Goal: Task Accomplishment & Management: Use online tool/utility

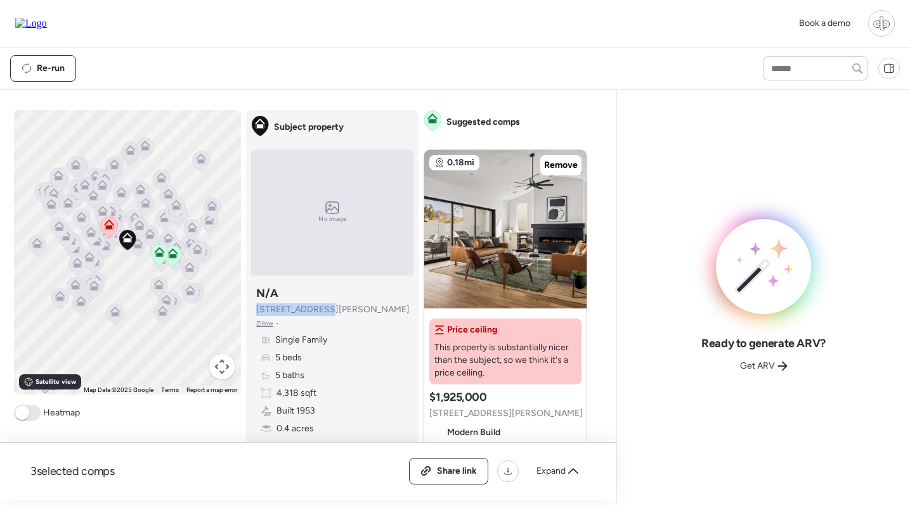
drag, startPoint x: 330, startPoint y: 311, endPoint x: 247, endPoint y: 310, distance: 83.0
click at [247, 310] on div "Subject property No image Subject property N/A 4421 E Earll Dr Zillow • Single …" at bounding box center [332, 286] width 172 height 353
copy span "4421 E Earll Dr"
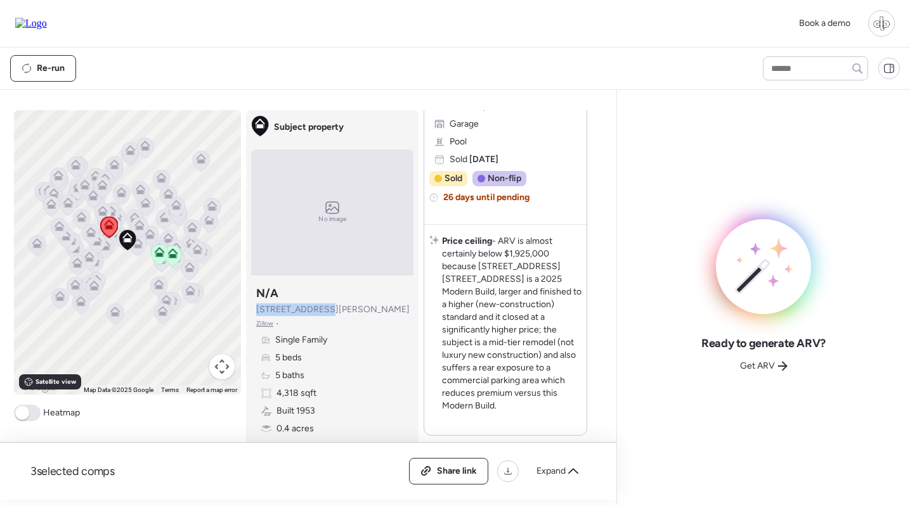
scroll to position [287, 0]
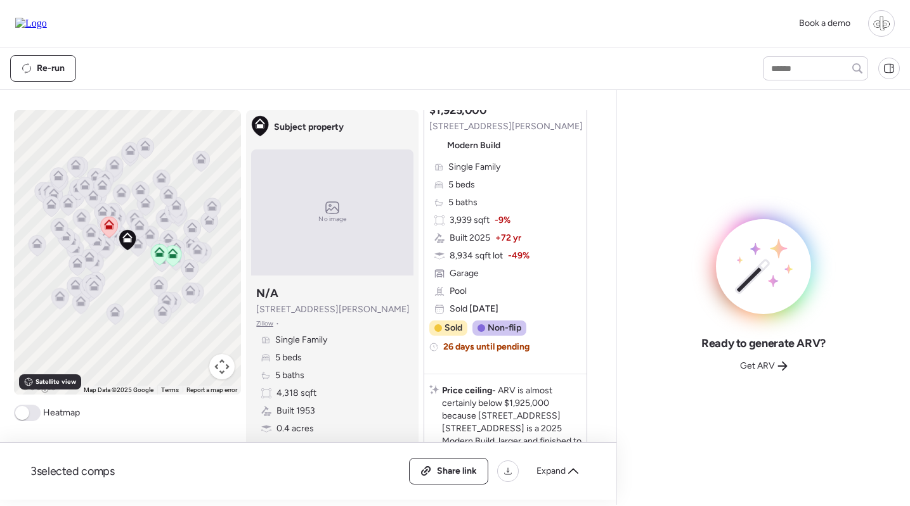
drag, startPoint x: 404, startPoint y: 287, endPoint x: 418, endPoint y: 287, distance: 14.6
click at [404, 287] on div "Subject property N/A 4421 E Earll Dr Zillow • Single Family 5 beds 5 baths 4,31…" at bounding box center [332, 369] width 162 height 177
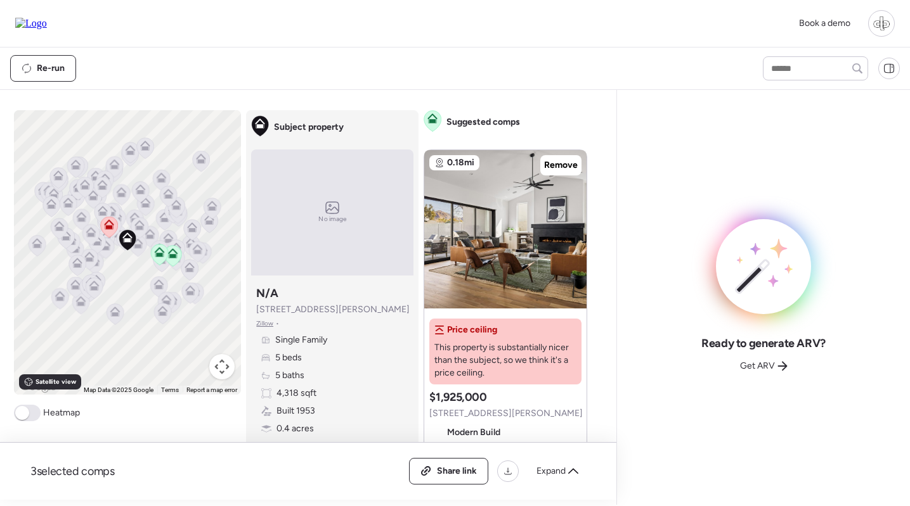
scroll to position [0, 0]
click at [163, 249] on icon at bounding box center [160, 252] width 10 height 10
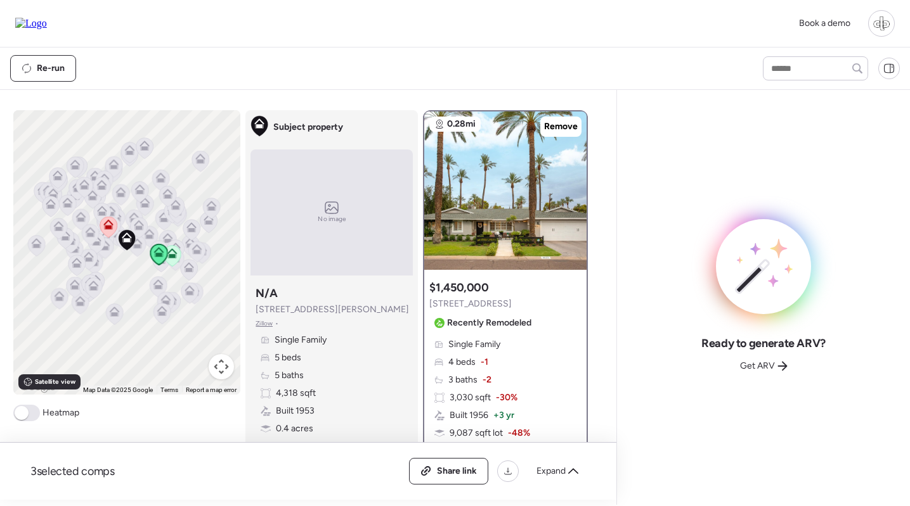
click at [177, 257] on icon at bounding box center [172, 255] width 17 height 21
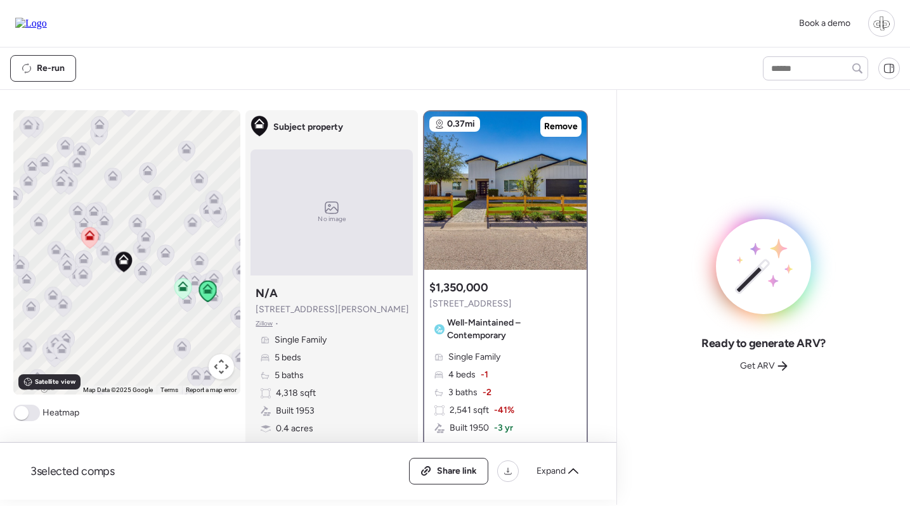
click at [142, 231] on icon at bounding box center [146, 239] width 17 height 21
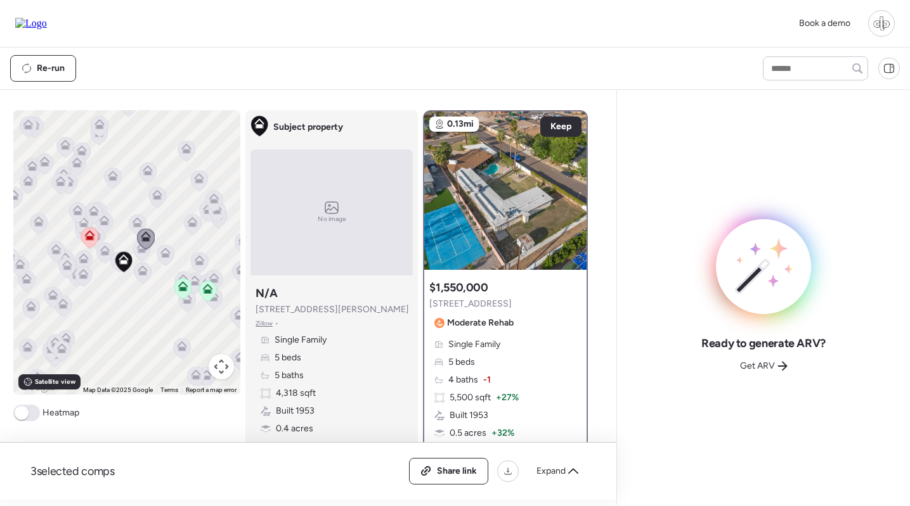
click at [140, 250] on div at bounding box center [146, 239] width 18 height 23
click at [138, 269] on icon at bounding box center [143, 271] width 10 height 10
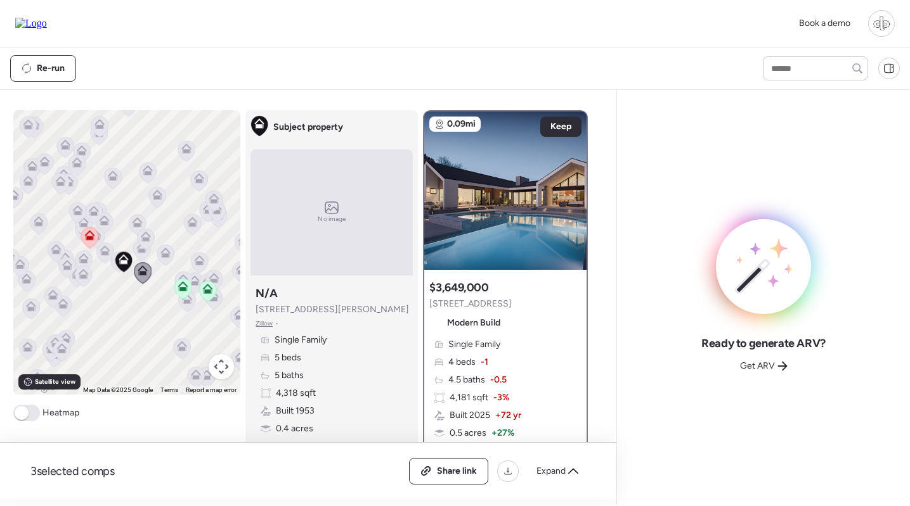
click at [136, 254] on icon at bounding box center [141, 250] width 17 height 21
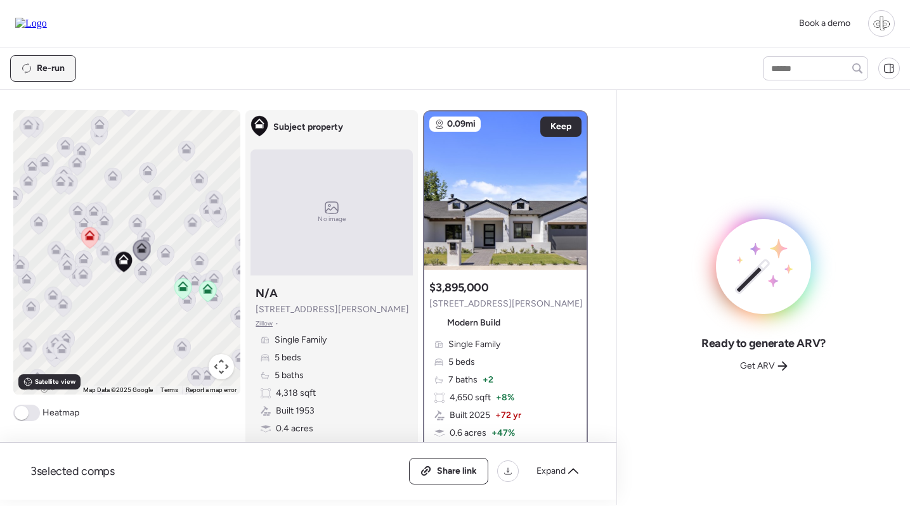
click at [52, 66] on span "Re-run" at bounding box center [51, 68] width 28 height 13
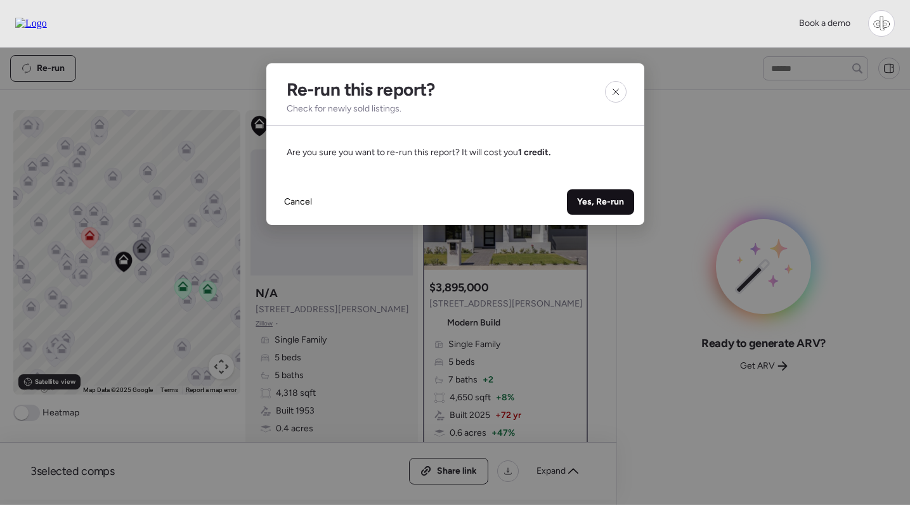
click at [605, 199] on span "Yes, Re-run" at bounding box center [600, 202] width 47 height 13
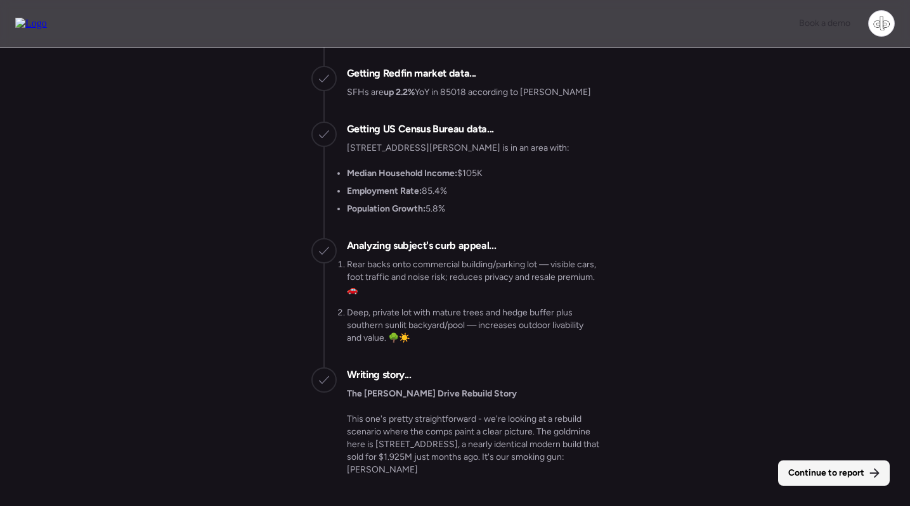
click at [834, 476] on span "Continue to report" at bounding box center [826, 473] width 76 height 13
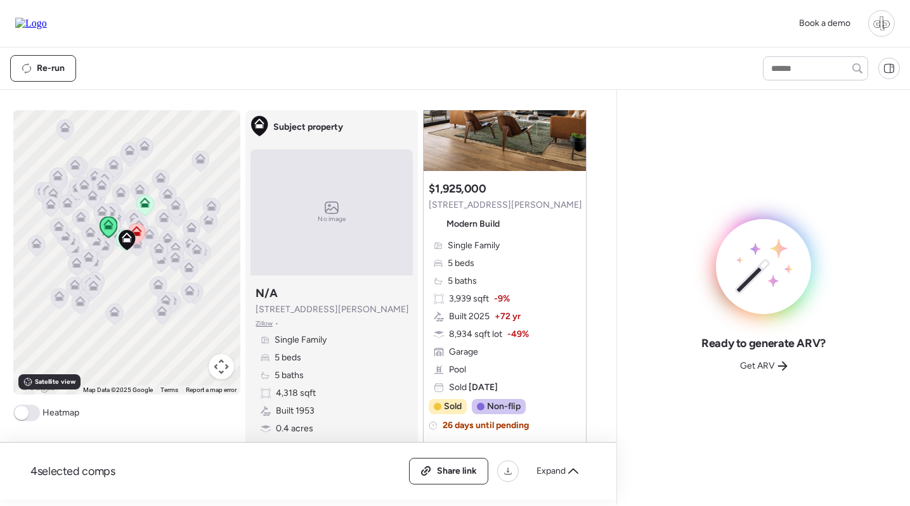
scroll to position [864, 0]
click at [758, 359] on div "Get ARV" at bounding box center [763, 366] width 63 height 20
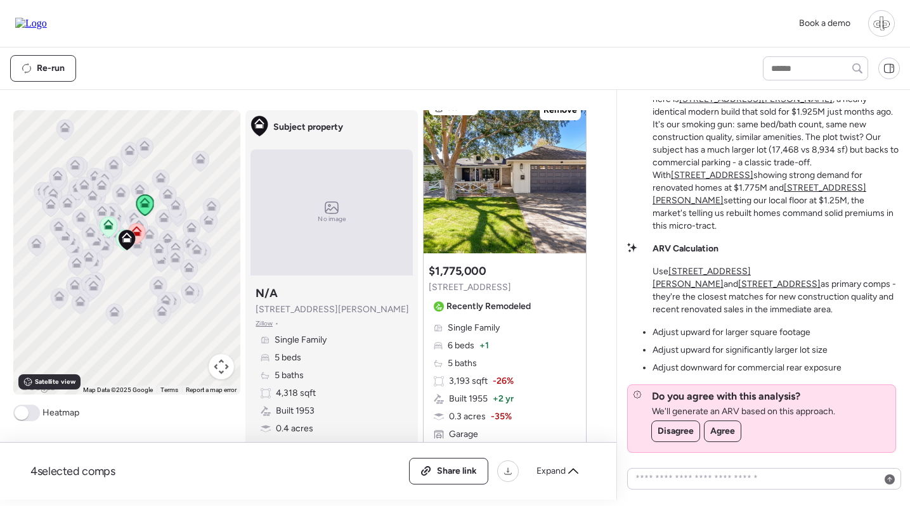
scroll to position [1564, 0]
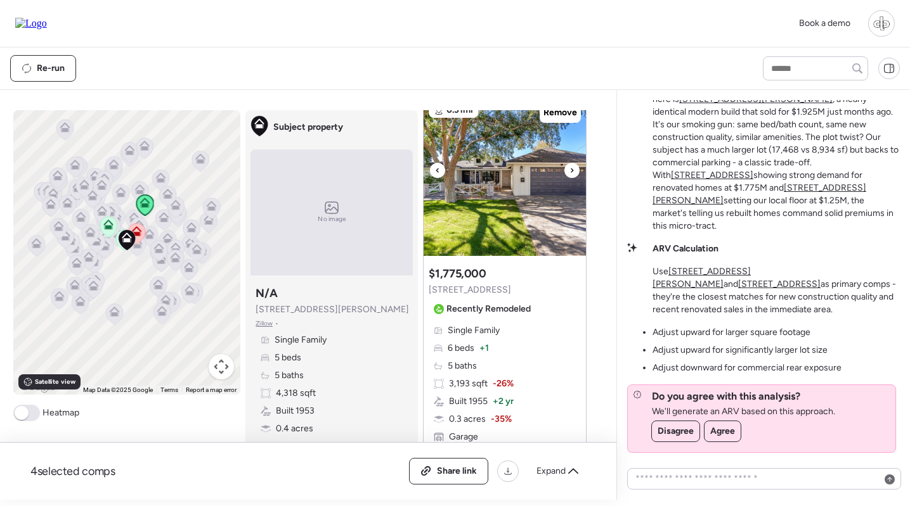
click at [506, 228] on img at bounding box center [504, 177] width 162 height 158
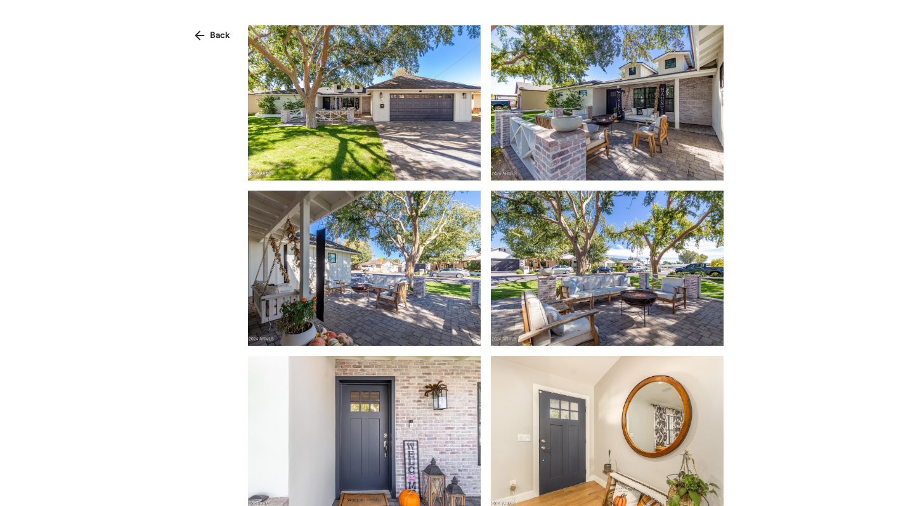
scroll to position [432, 0]
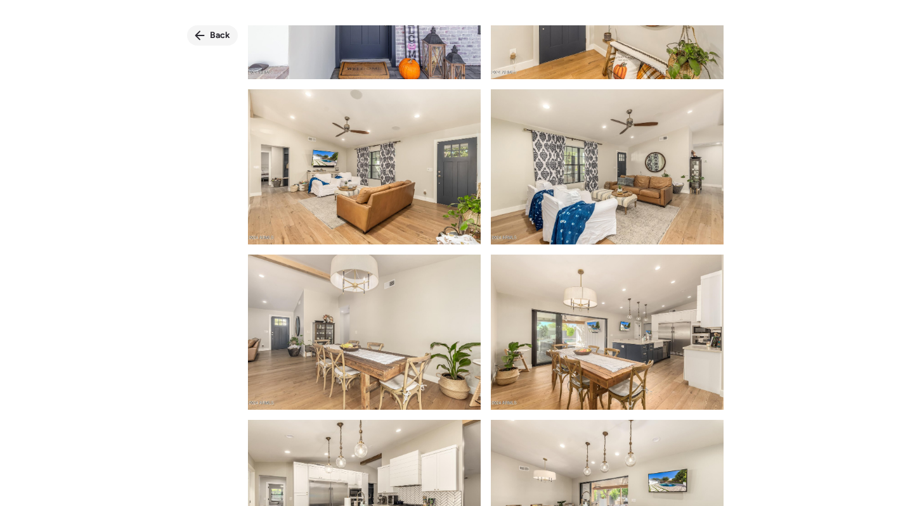
click at [221, 42] on div "Back" at bounding box center [212, 35] width 51 height 20
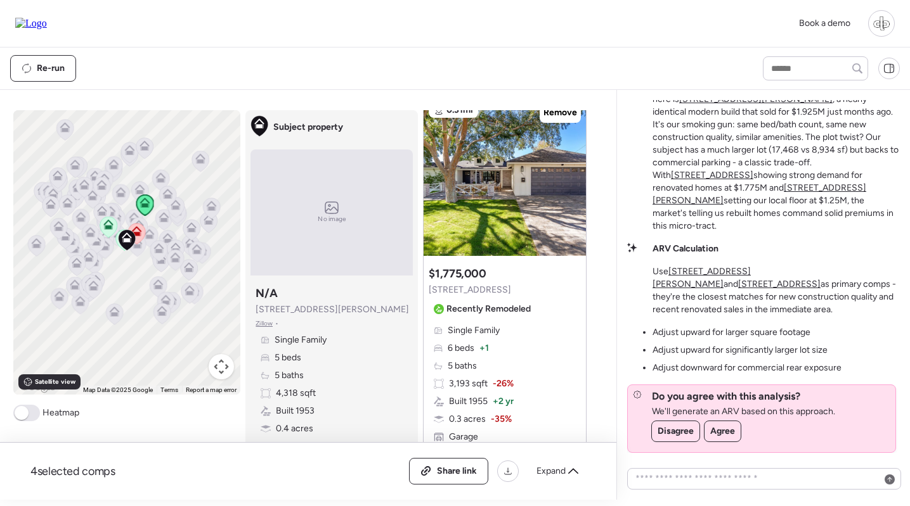
scroll to position [1689, 0]
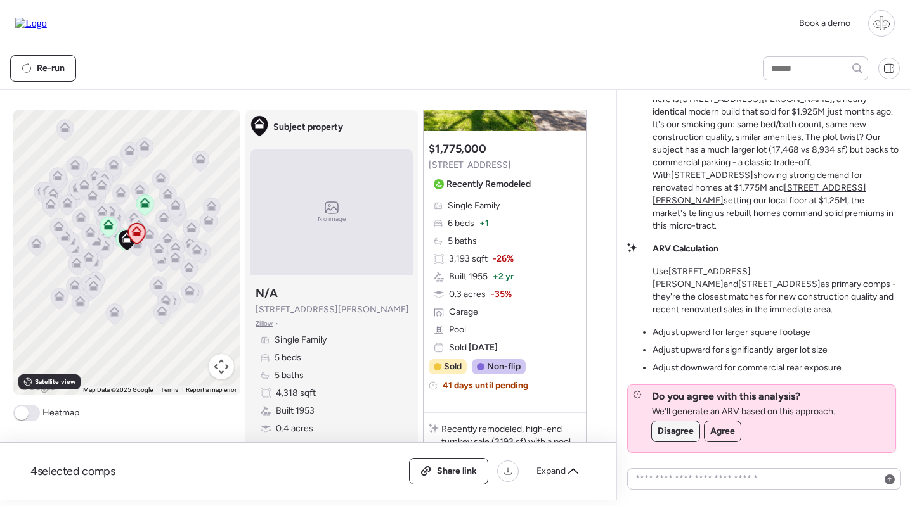
click at [681, 432] on span "Disagree" at bounding box center [675, 431] width 36 height 13
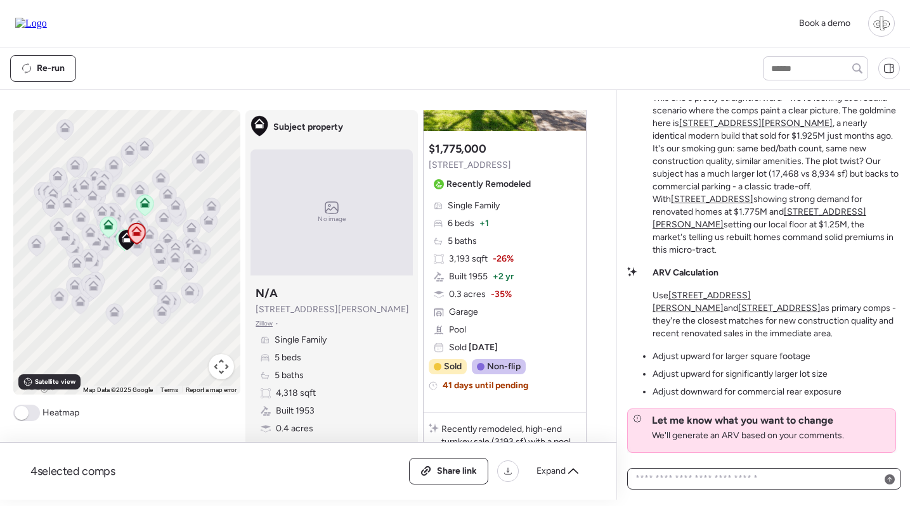
click at [692, 484] on textarea at bounding box center [764, 479] width 262 height 18
type textarea "**********"
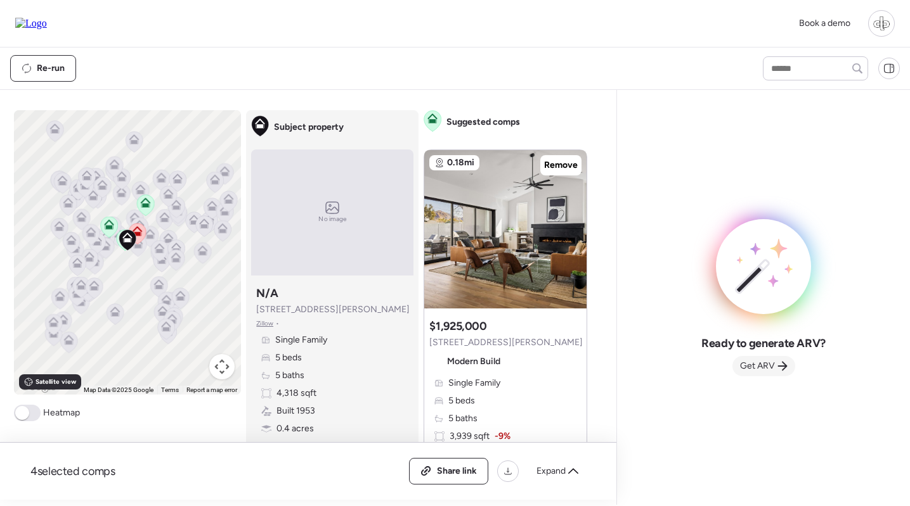
click at [757, 363] on span "Get ARV" at bounding box center [757, 366] width 35 height 13
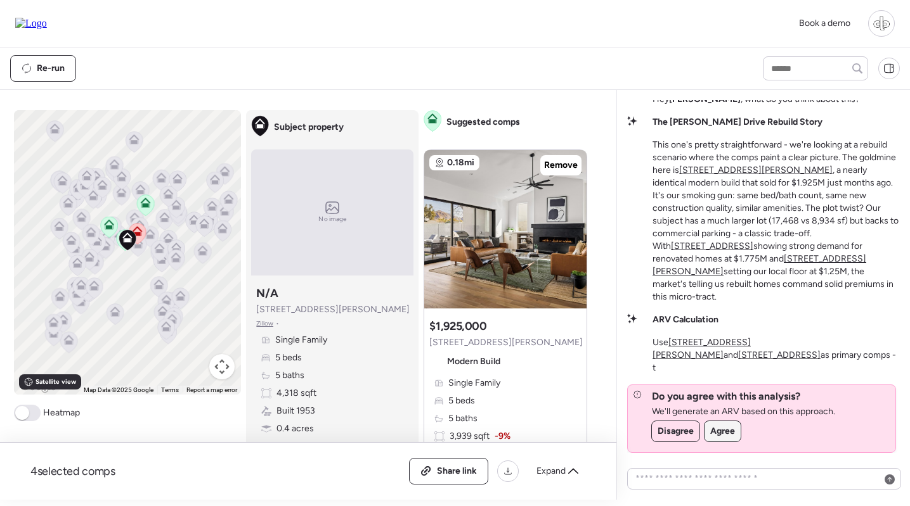
click at [718, 426] on span "Agree" at bounding box center [722, 431] width 25 height 13
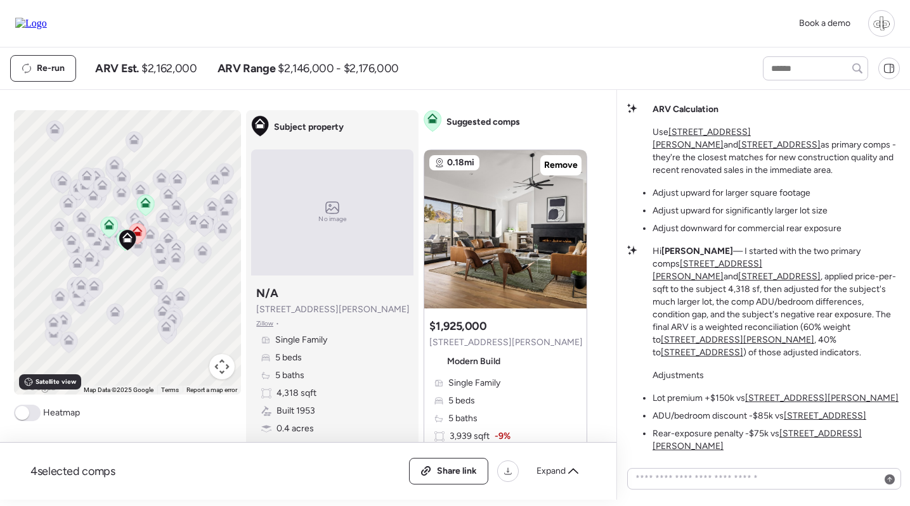
click at [766, 404] on u "4318 E Cheery Lynn Rd" at bounding box center [821, 398] width 153 height 11
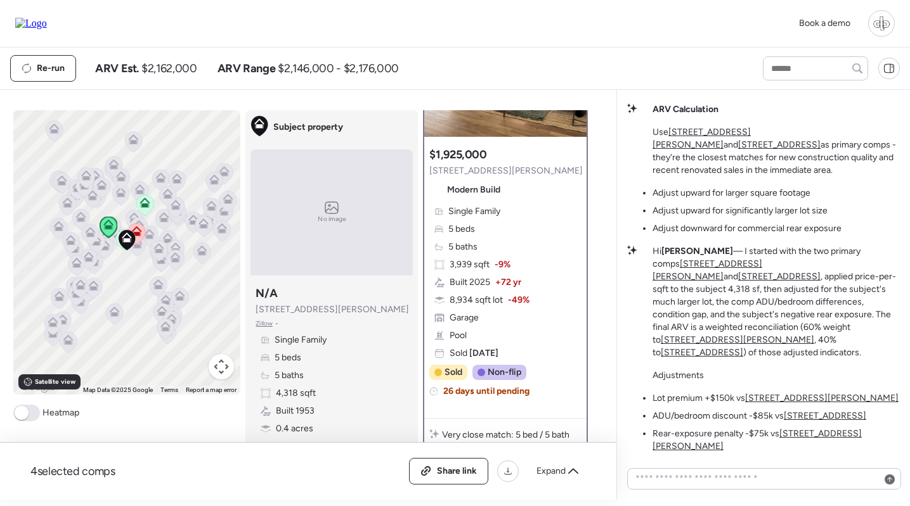
scroll to position [134, 0]
click at [805, 441] on li "Rear-exposure penalty -$75k vs 4318 E Cheery Lynn Rd" at bounding box center [775, 440] width 247 height 25
click at [818, 422] on u "3410 N 45th Pl" at bounding box center [824, 416] width 82 height 11
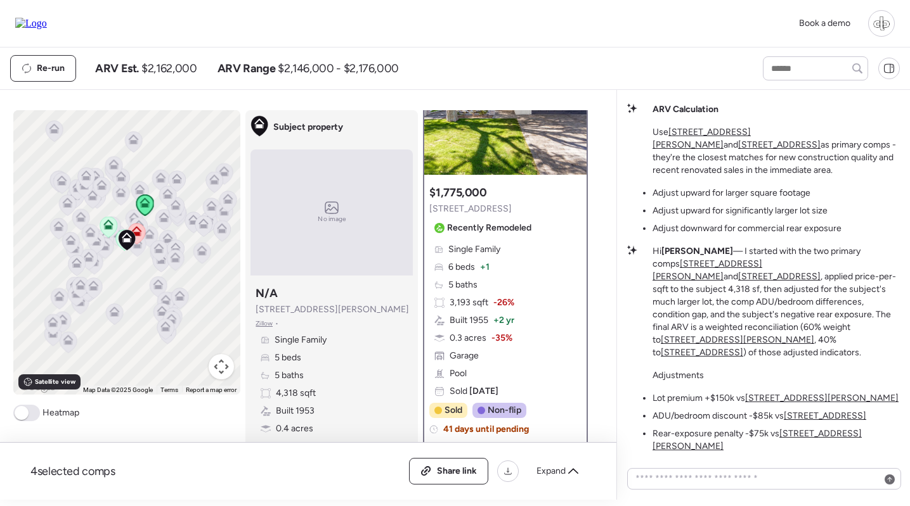
scroll to position [113, 0]
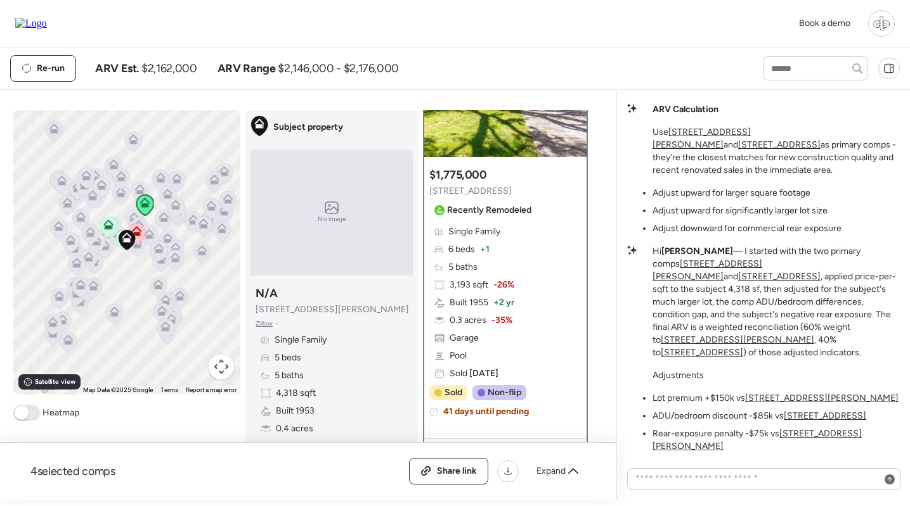
click at [515, 259] on div "Single Family 6 beds + 1 5 baths 3,193 sqft -26% Built 1955 + 2 yr 0.3 acres -3…" at bounding box center [505, 303] width 152 height 155
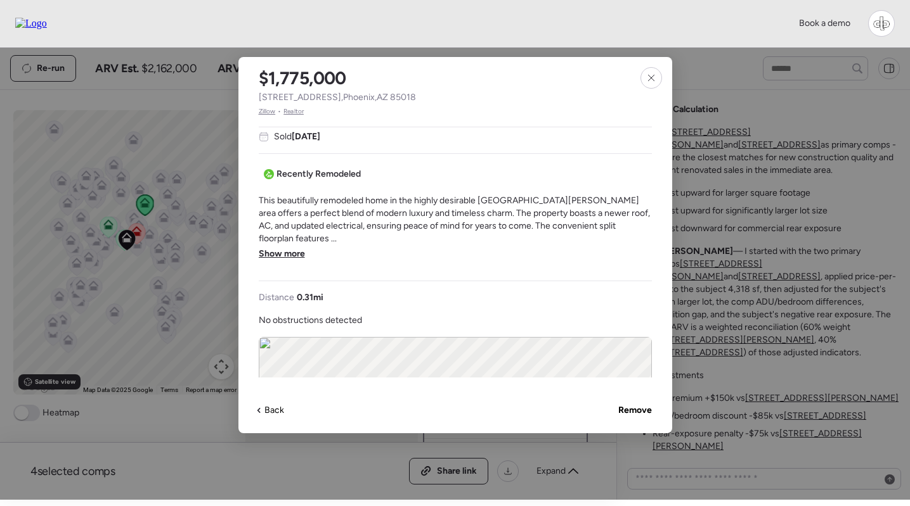
scroll to position [354, 0]
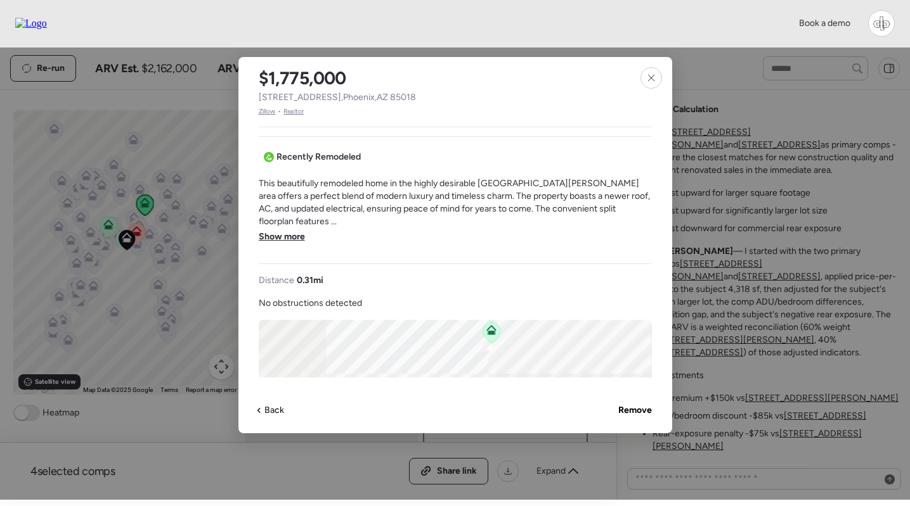
click at [285, 231] on span "Show more" at bounding box center [282, 237] width 46 height 13
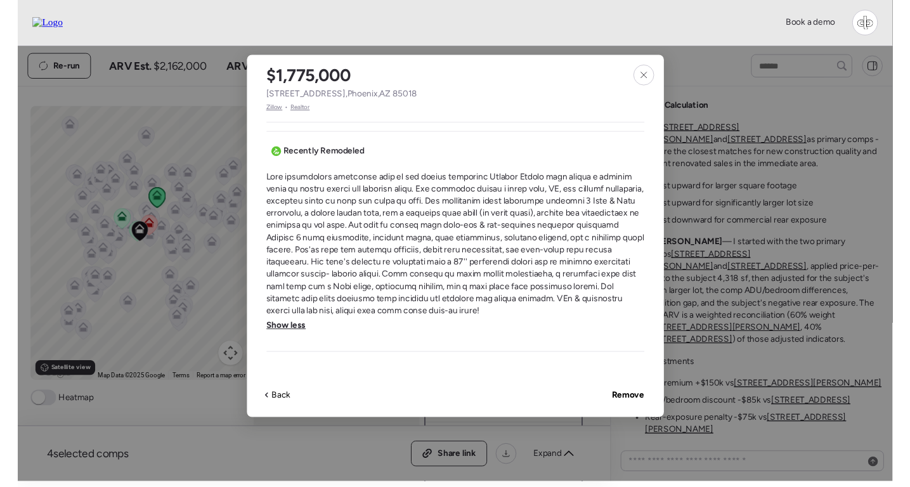
scroll to position [365, 1]
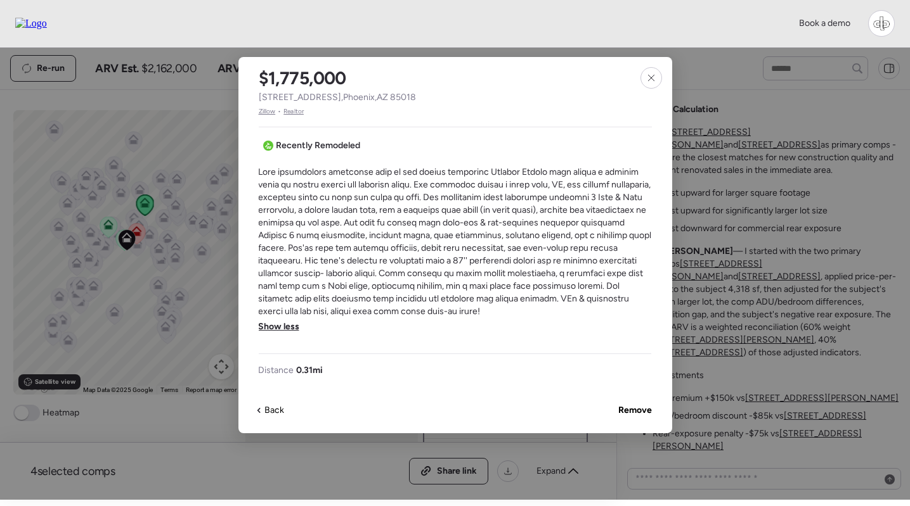
click at [540, 189] on span at bounding box center [454, 242] width 393 height 152
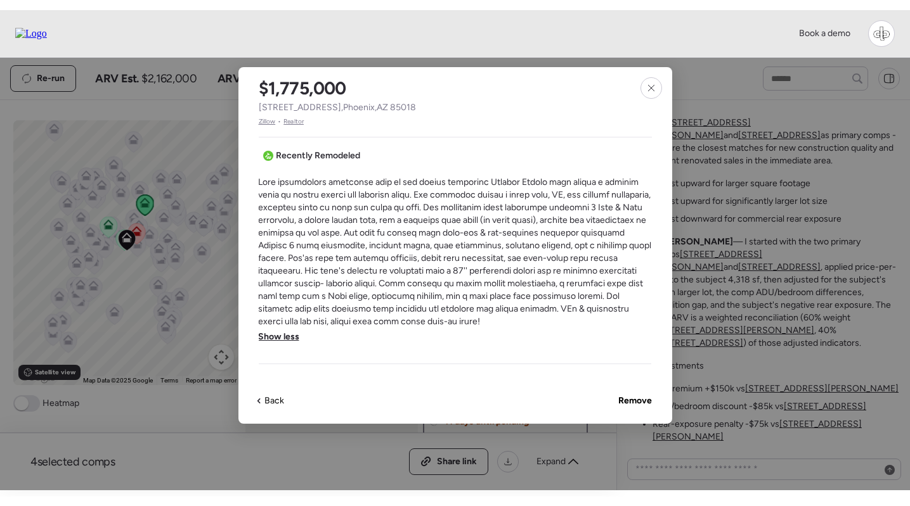
scroll to position [119, 0]
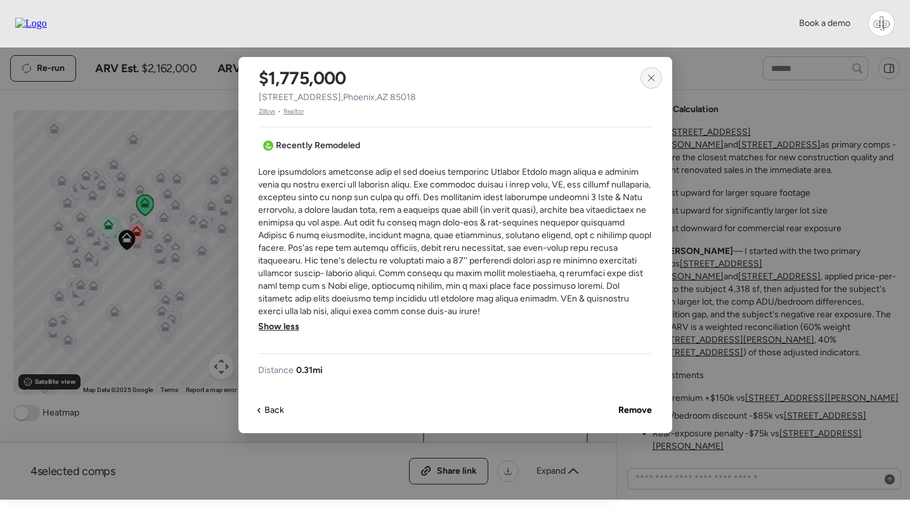
click at [647, 76] on icon at bounding box center [651, 78] width 10 height 10
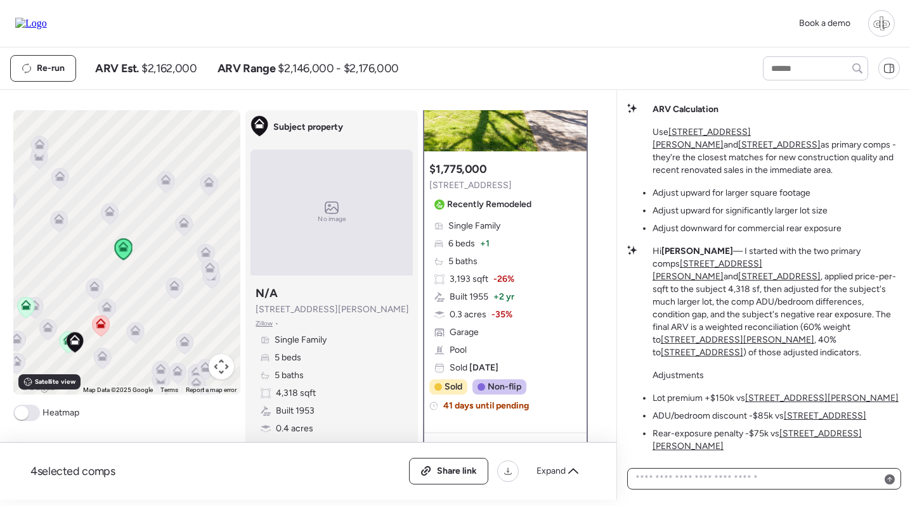
click at [715, 477] on textarea at bounding box center [764, 479] width 262 height 18
click at [814, 345] on u "4318 E Cheery Lynn Rd" at bounding box center [737, 340] width 153 height 11
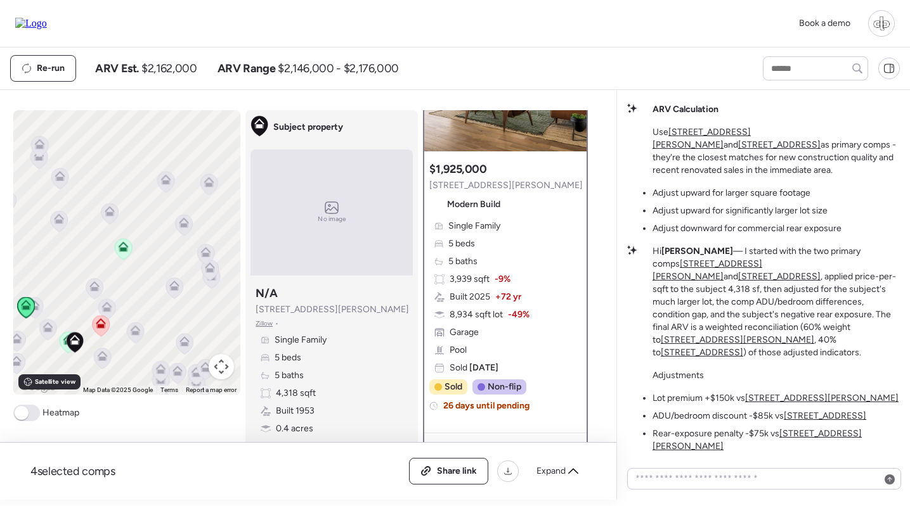
scroll to position [0, 0]
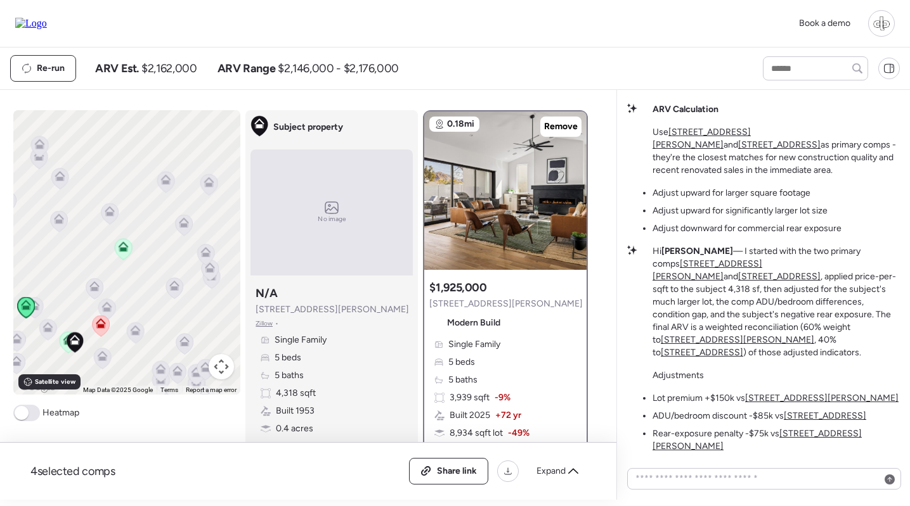
click at [720, 358] on u "3410 N 45th Pl" at bounding box center [702, 352] width 82 height 11
